Goal: Find contact information: Find contact information

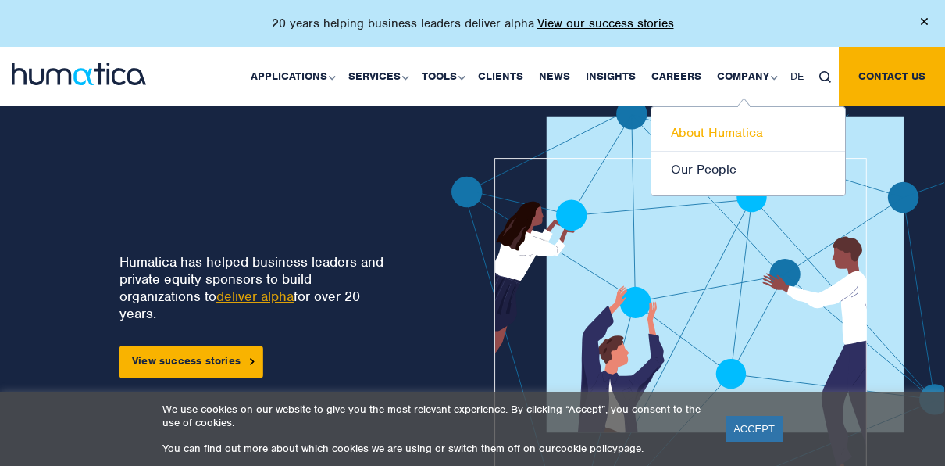
click at [721, 141] on link "About Humatica" at bounding box center [749, 133] width 194 height 37
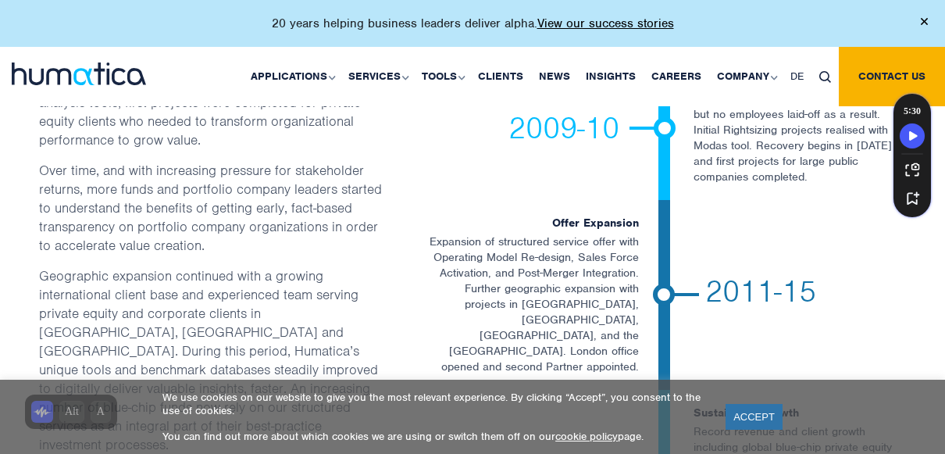
scroll to position [2870, 0]
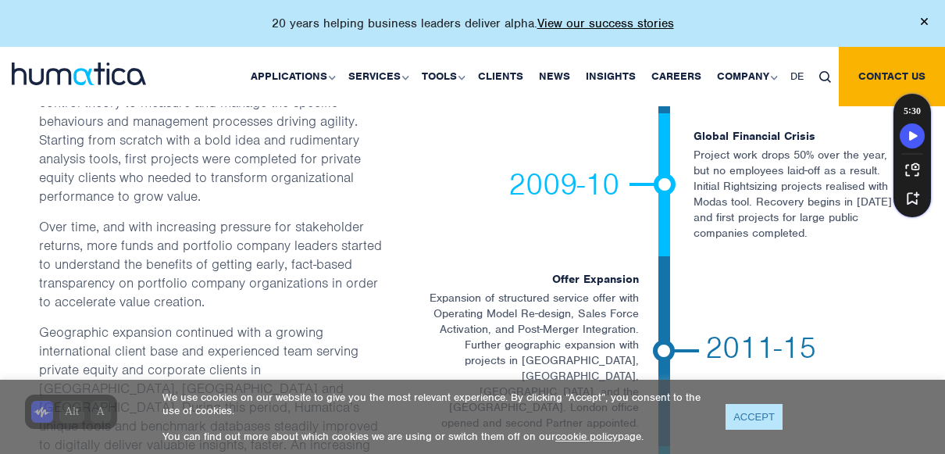
click at [763, 420] on link "ACCEPT" at bounding box center [754, 417] width 57 height 26
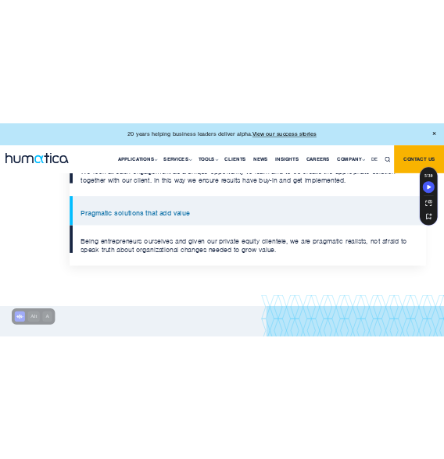
scroll to position [1538, 0]
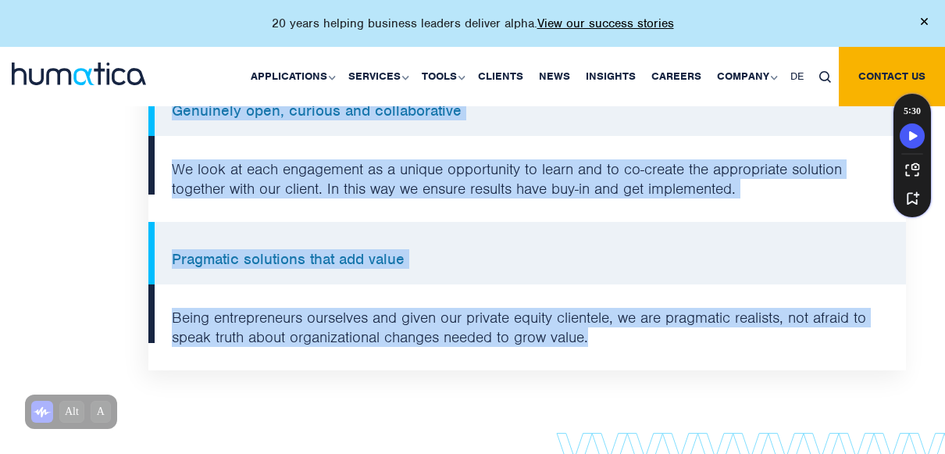
drag, startPoint x: 173, startPoint y: 256, endPoint x: 637, endPoint y: 330, distance: 469.9
click at [637, 330] on ul "Focus on organizational performance We are a functional specialist focused on i…" at bounding box center [527, 74] width 758 height 594
copy ul "Focus on organizational performance We are a functional specialist focused on i…"
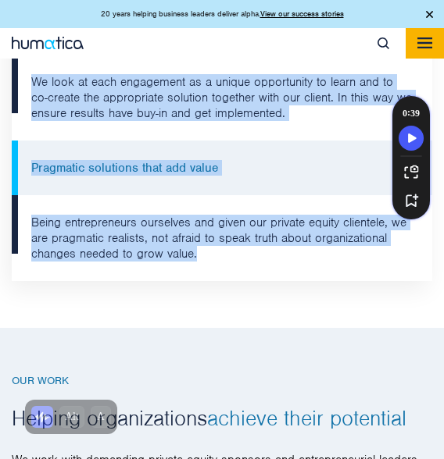
click at [184, 195] on li "Pragmatic solutions that add value" at bounding box center [222, 168] width 420 height 55
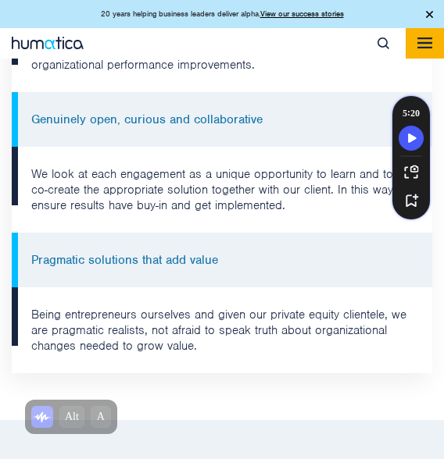
scroll to position [1449, 0]
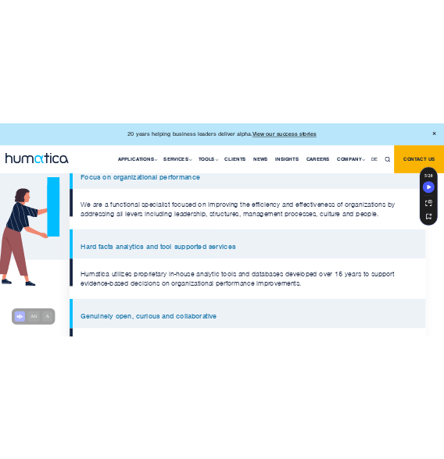
scroll to position [1124, 0]
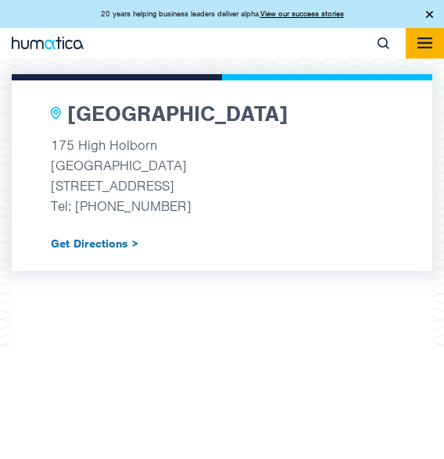
scroll to position [1878, 0]
